Goal: Book appointment/travel/reservation

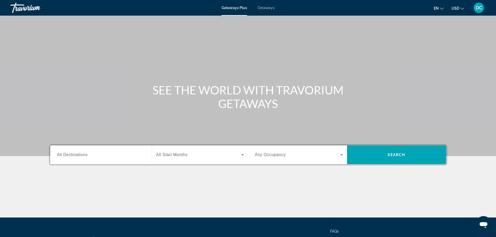
click at [265, 8] on span "Getaways" at bounding box center [265, 8] width 17 height 4
click at [72, 154] on span "All Destinations" at bounding box center [72, 155] width 31 height 4
click at [72, 154] on input "Destination All Destinations" at bounding box center [101, 155] width 88 height 6
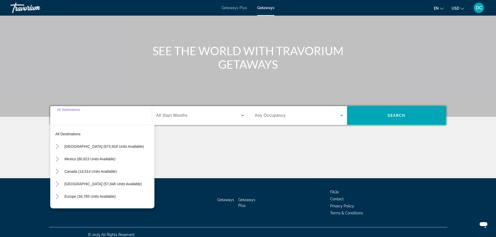
scroll to position [44, 0]
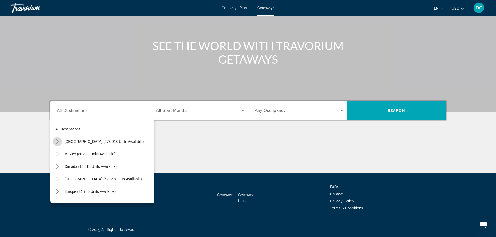
click at [58, 142] on icon "Toggle United States (673,918 units available)" at bounding box center [57, 141] width 5 height 5
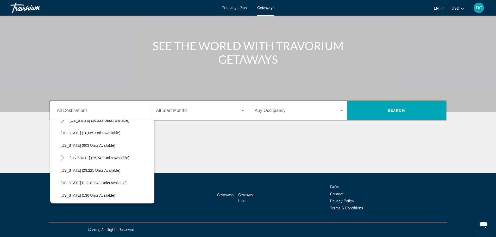
scroll to position [484, 0]
click at [79, 156] on span "[US_STATE] (25,742 units available)" at bounding box center [100, 158] width 60 height 4
type input "**********"
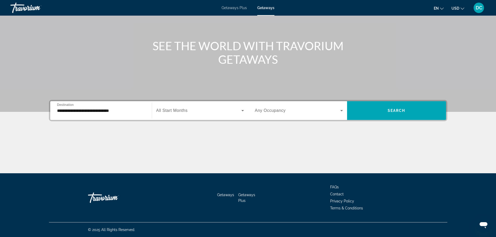
click at [172, 109] on span "All Start Months" at bounding box center [171, 110] width 31 height 4
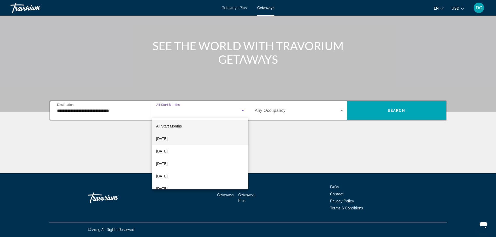
click at [164, 137] on span "[DATE]" at bounding box center [161, 139] width 11 height 6
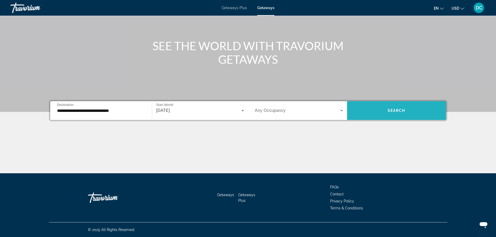
click at [391, 110] on span "Search" at bounding box center [397, 111] width 18 height 4
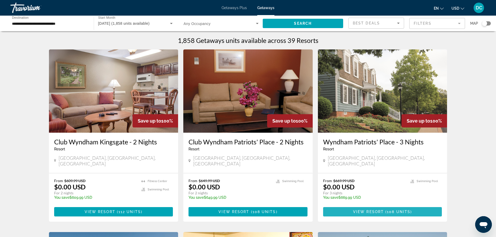
click at [380, 206] on span "Main content" at bounding box center [382, 212] width 119 height 12
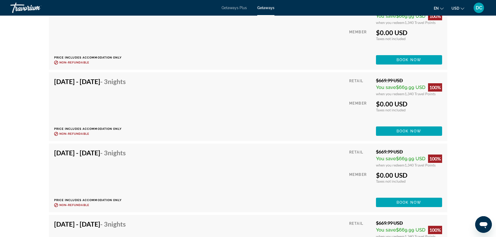
scroll to position [1275, 0]
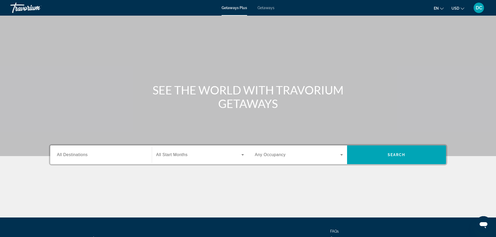
click at [265, 9] on span "Getaways" at bounding box center [265, 8] width 17 height 4
click at [75, 157] on label "Destination All Destinations" at bounding box center [72, 155] width 31 height 5
click at [75, 157] on input "Destination All Destinations" at bounding box center [101, 155] width 88 height 6
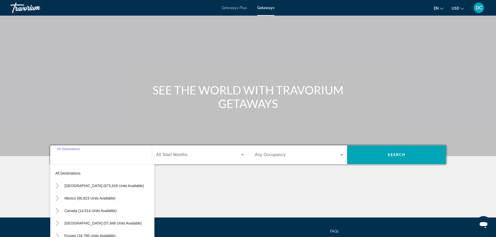
scroll to position [44, 0]
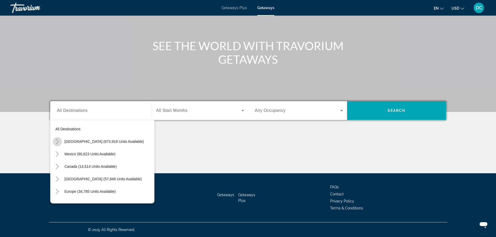
click at [56, 142] on icon "Toggle United States (673,918 units available)" at bounding box center [57, 141] width 5 height 5
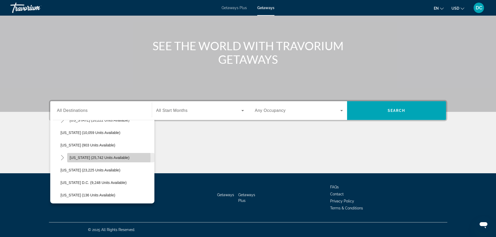
click at [72, 158] on span "[US_STATE] (25,742 units available)" at bounding box center [100, 158] width 60 height 4
type input "**********"
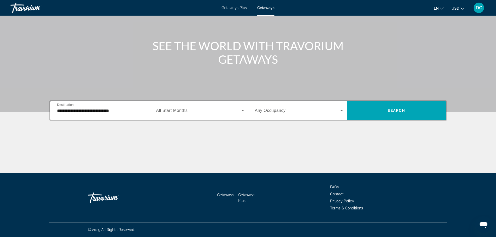
click at [170, 110] on span "All Start Months" at bounding box center [171, 110] width 31 height 4
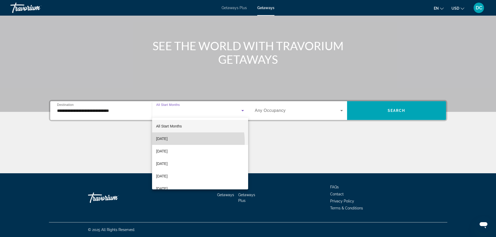
click at [172, 142] on mat-option "[DATE]" at bounding box center [200, 138] width 96 height 12
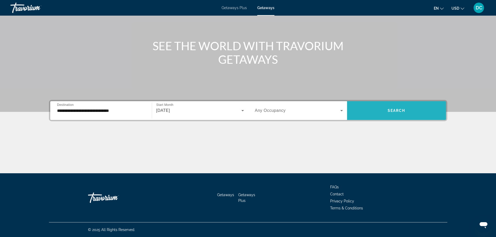
click at [392, 111] on span "Search" at bounding box center [397, 111] width 18 height 4
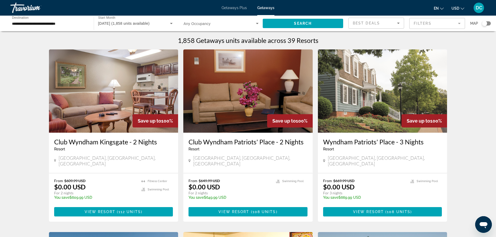
click at [366, 146] on div "Wyndham Patriots' Place - 3 Nights Resort - This is an adults only resort" at bounding box center [382, 146] width 119 height 17
click at [381, 210] on span "View Resort" at bounding box center [368, 212] width 31 height 4
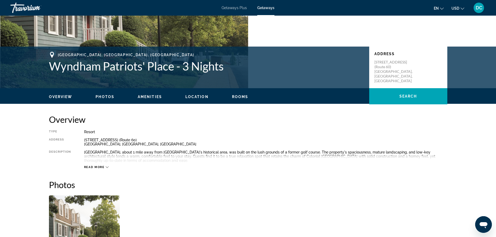
scroll to position [78, 0]
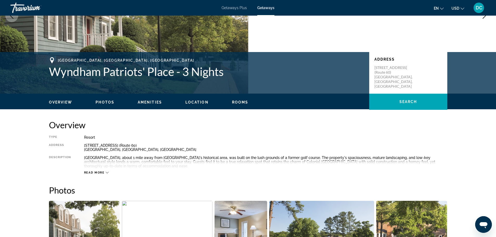
click at [147, 101] on span "Amenities" at bounding box center [150, 102] width 24 height 4
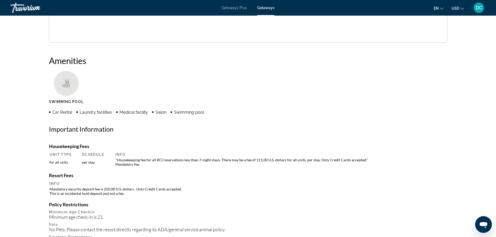
scroll to position [366, 0]
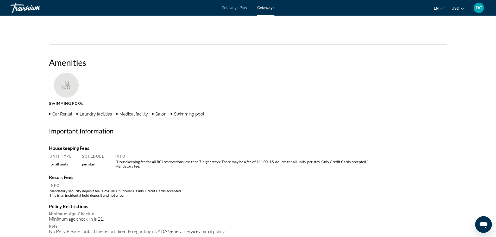
click at [56, 116] on span "Car Rental" at bounding box center [62, 114] width 20 height 5
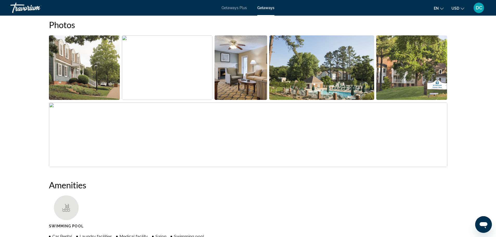
scroll to position [236, 0]
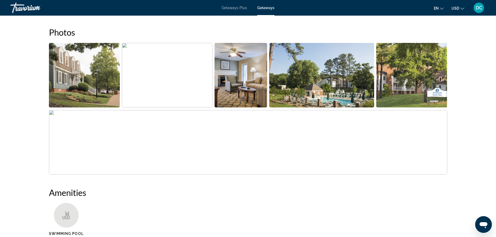
click at [125, 47] on img "Open full-screen image slider" at bounding box center [167, 75] width 91 height 65
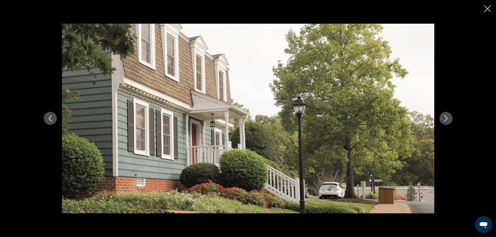
click at [446, 119] on icon "Next image" at bounding box center [446, 118] width 6 height 6
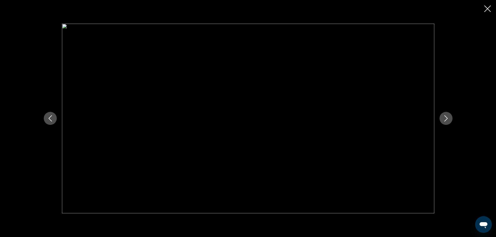
click at [446, 119] on icon "Next image" at bounding box center [446, 118] width 6 height 6
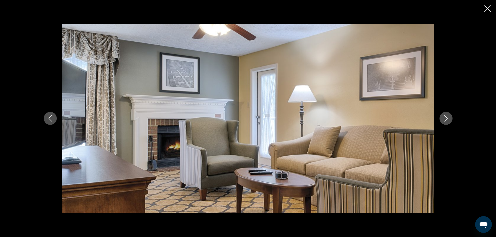
click at [446, 119] on icon "Next image" at bounding box center [446, 118] width 6 height 6
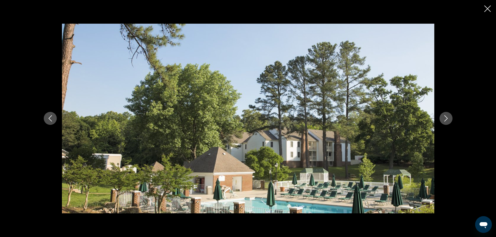
click at [444, 118] on icon "Next image" at bounding box center [446, 118] width 6 height 6
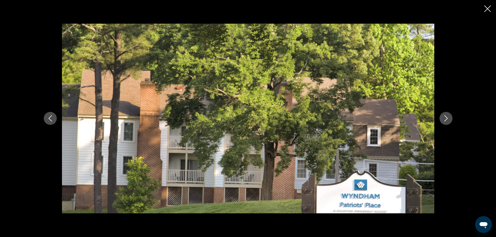
scroll to position [288, 0]
click at [444, 117] on icon "Next image" at bounding box center [446, 118] width 6 height 6
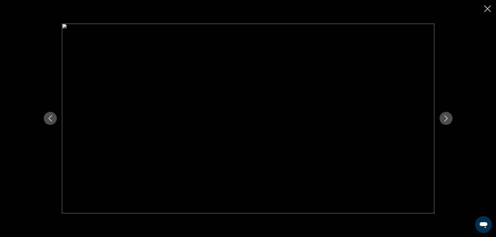
click at [447, 119] on icon "Next image" at bounding box center [446, 118] width 6 height 6
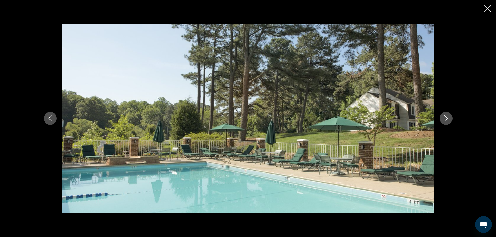
click at [447, 119] on icon "Next image" at bounding box center [446, 118] width 6 height 6
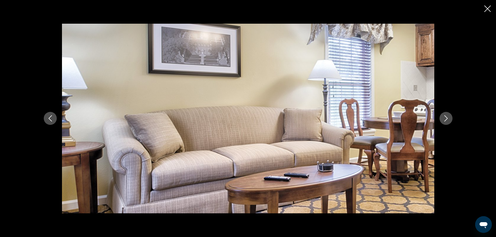
click at [446, 118] on icon "Next image" at bounding box center [446, 118] width 6 height 6
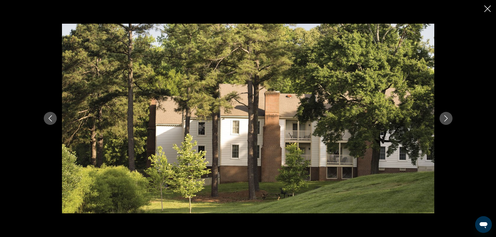
click at [446, 118] on icon "Next image" at bounding box center [446, 118] width 6 height 6
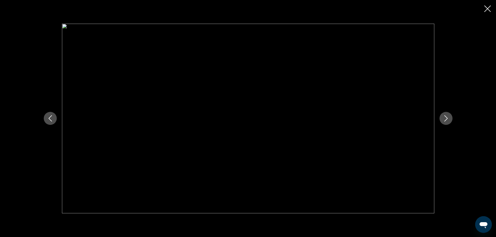
click at [52, 121] on icon "Previous image" at bounding box center [50, 118] width 6 height 6
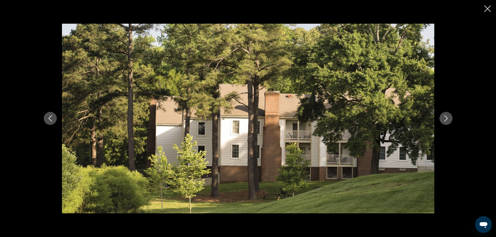
click at [488, 9] on icon "Close slideshow" at bounding box center [487, 8] width 7 height 7
